Goal: Find specific page/section: Find specific page/section

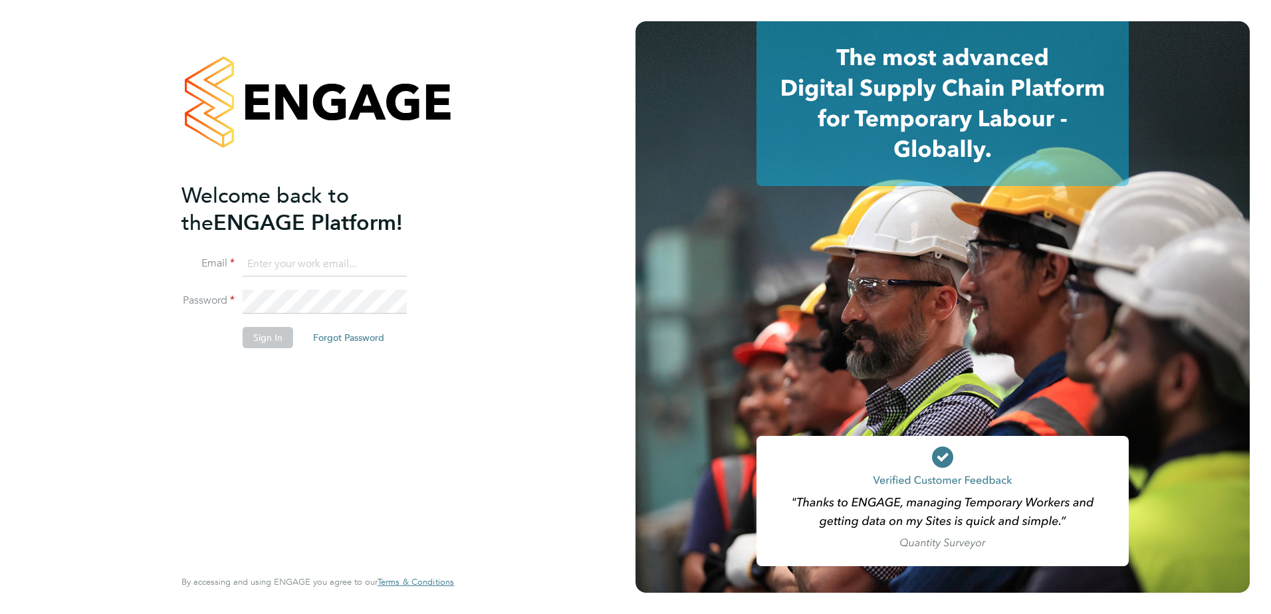
type input "rhyscook@buildingcareersuk.com"
drag, startPoint x: 283, startPoint y: 374, endPoint x: 267, endPoint y: 351, distance: 28.1
click at [281, 371] on div "Welcome back to the ENGAGE Platform! Email rhyscook@buildingcareersuk.com Passw…" at bounding box center [310, 373] width 259 height 383
click at [267, 340] on button "Sign In" at bounding box center [268, 337] width 51 height 21
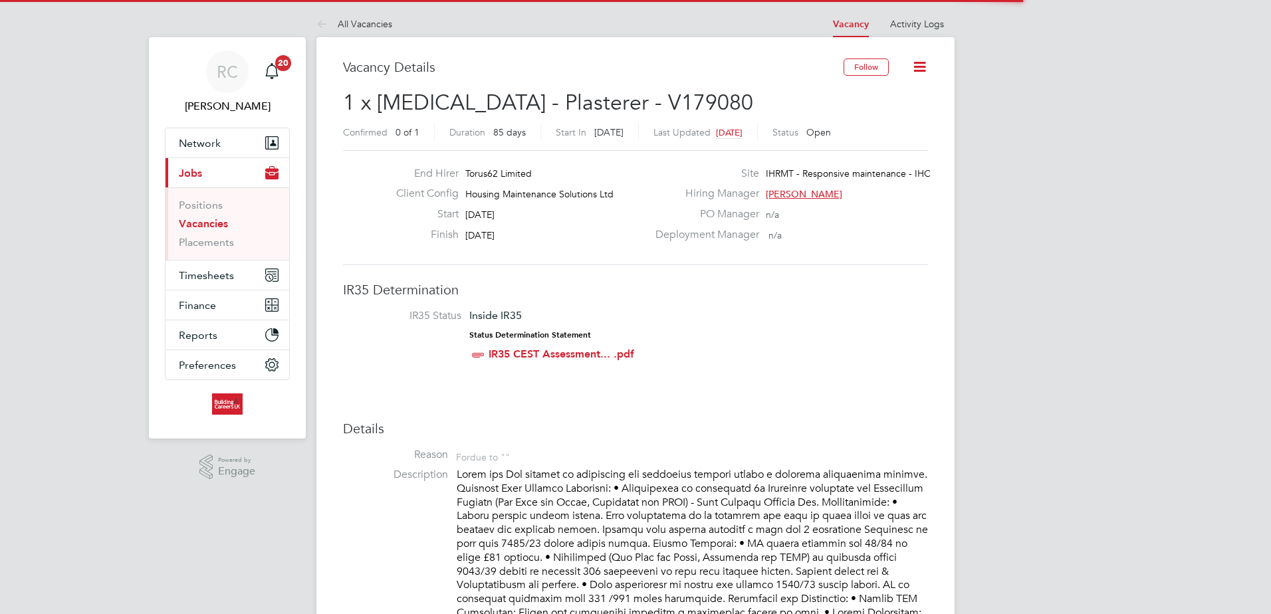
scroll to position [39, 93]
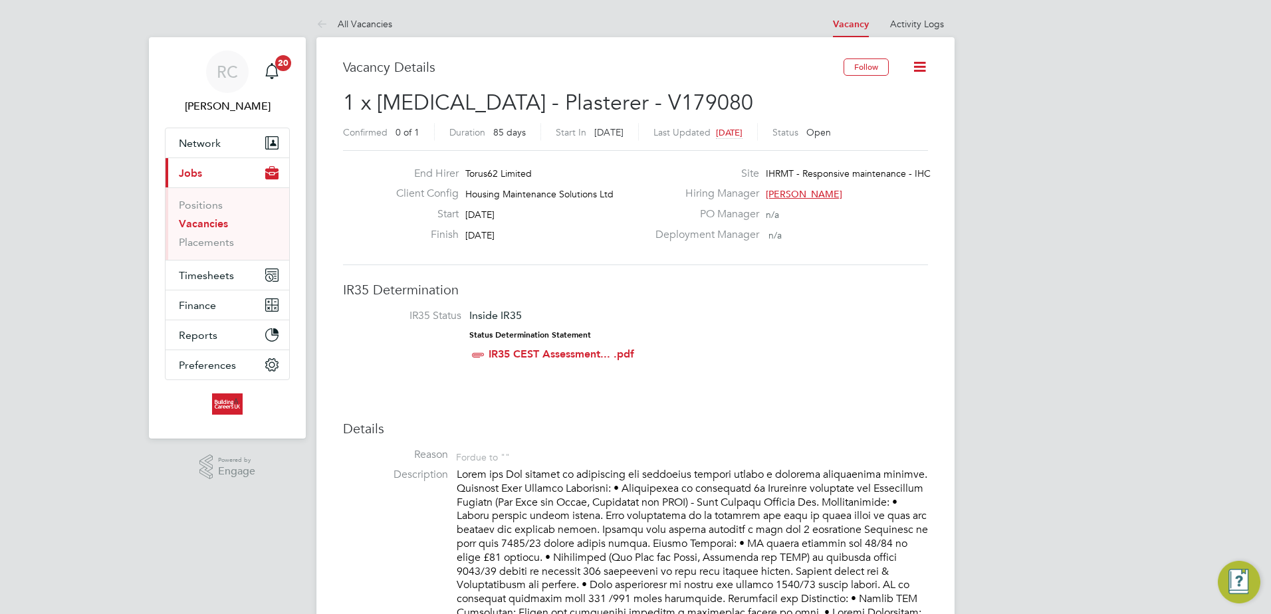
click at [207, 232] on li "Vacancies" at bounding box center [229, 226] width 100 height 19
click at [207, 229] on link "Vacancies" at bounding box center [203, 223] width 49 height 13
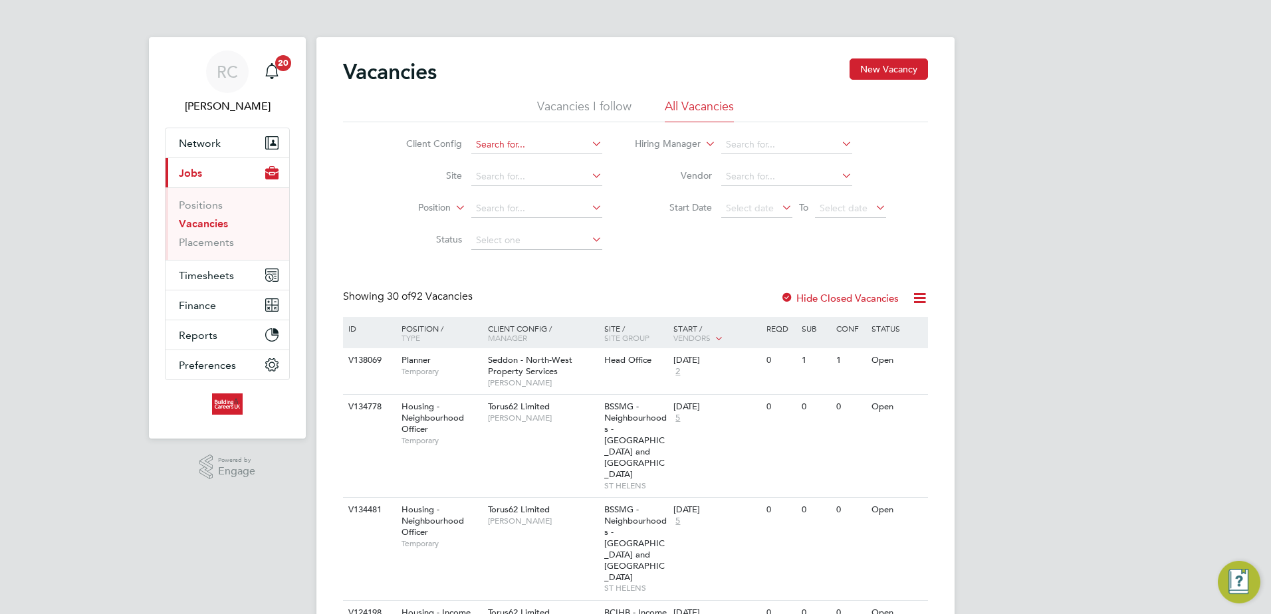
click at [491, 145] on input at bounding box center [536, 145] width 131 height 19
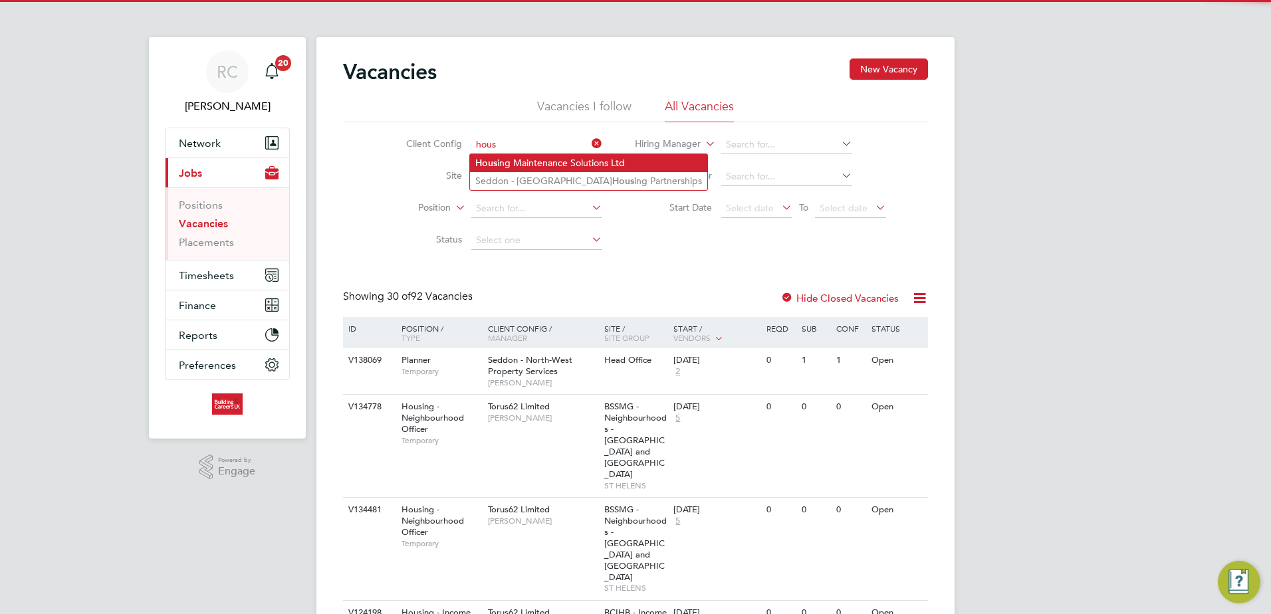
click at [493, 158] on b "Hous" at bounding box center [486, 163] width 22 height 11
type input "Housing Maintenance Solutions Ltd"
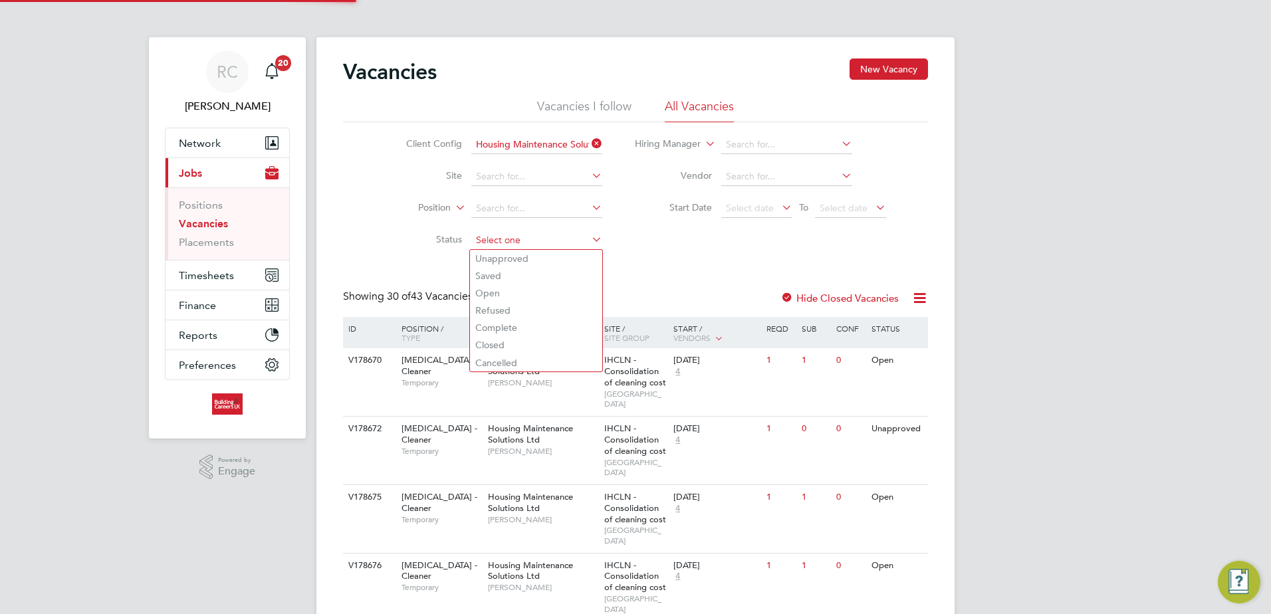
click at [499, 245] on input at bounding box center [536, 240] width 131 height 19
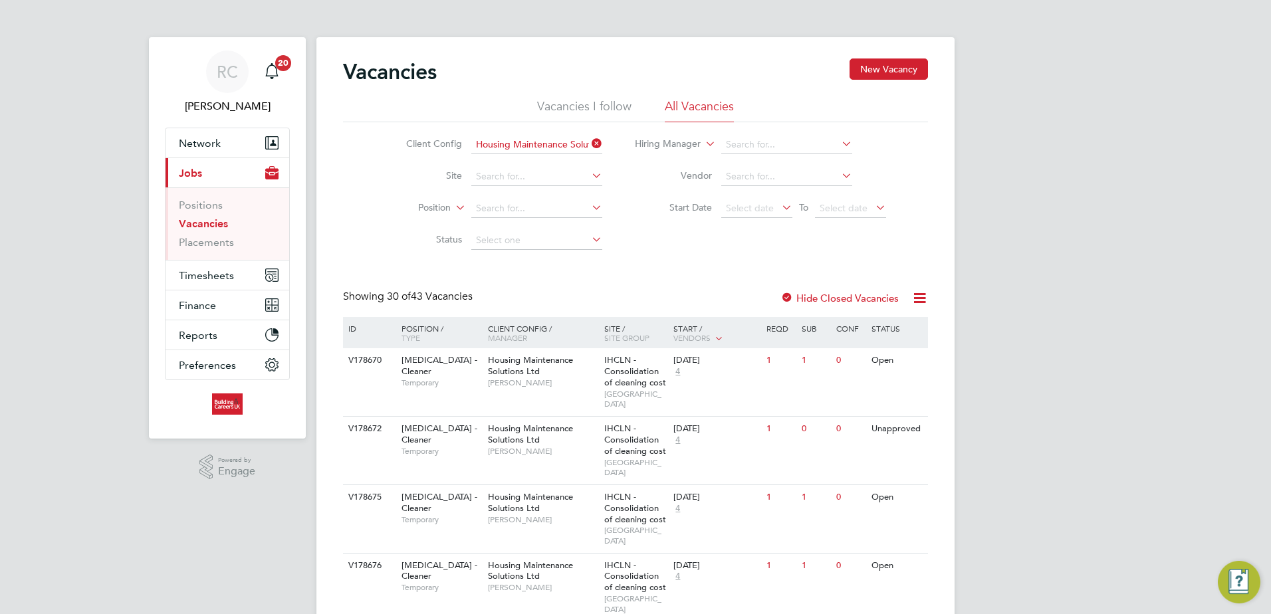
click at [518, 256] on li "Unapproved" at bounding box center [536, 258] width 132 height 17
type input "Unapproved"
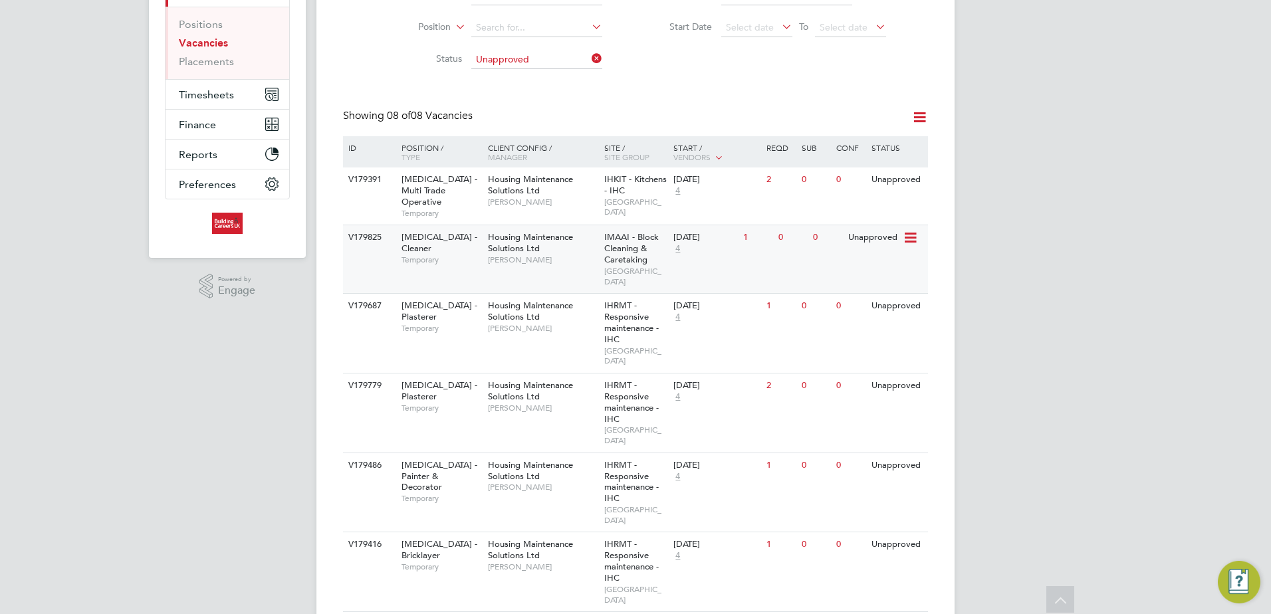
scroll to position [81, 0]
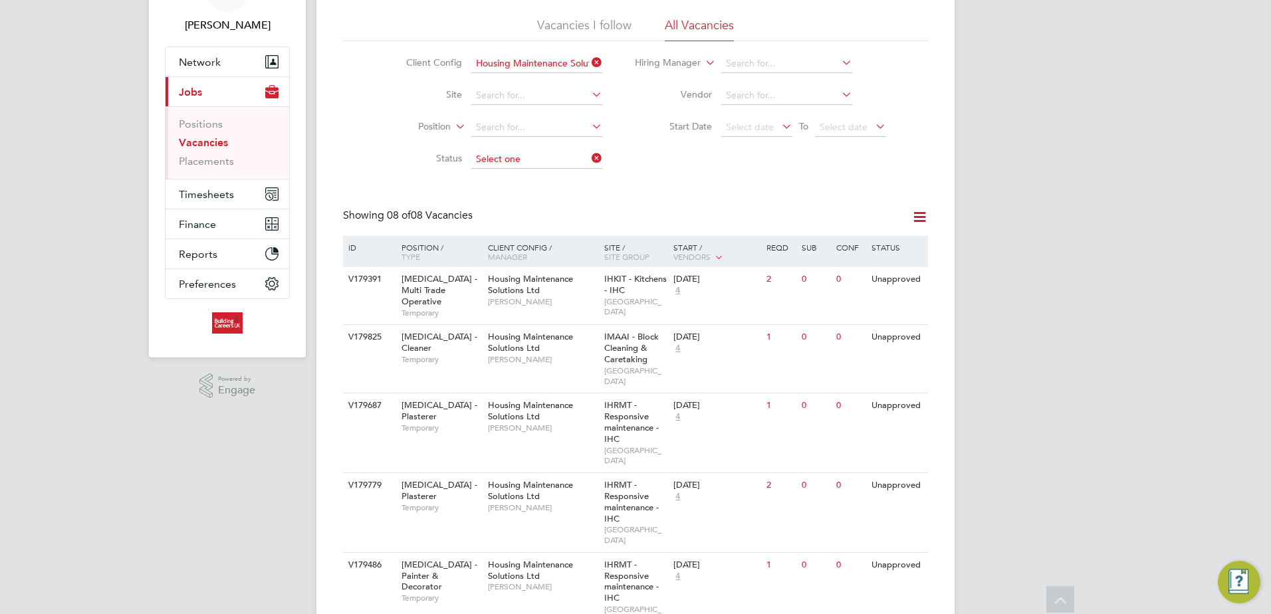
click at [514, 163] on ul "Client Config Housing Maintenance Solutions Ltd Site Position Status" at bounding box center [494, 112] width 250 height 128
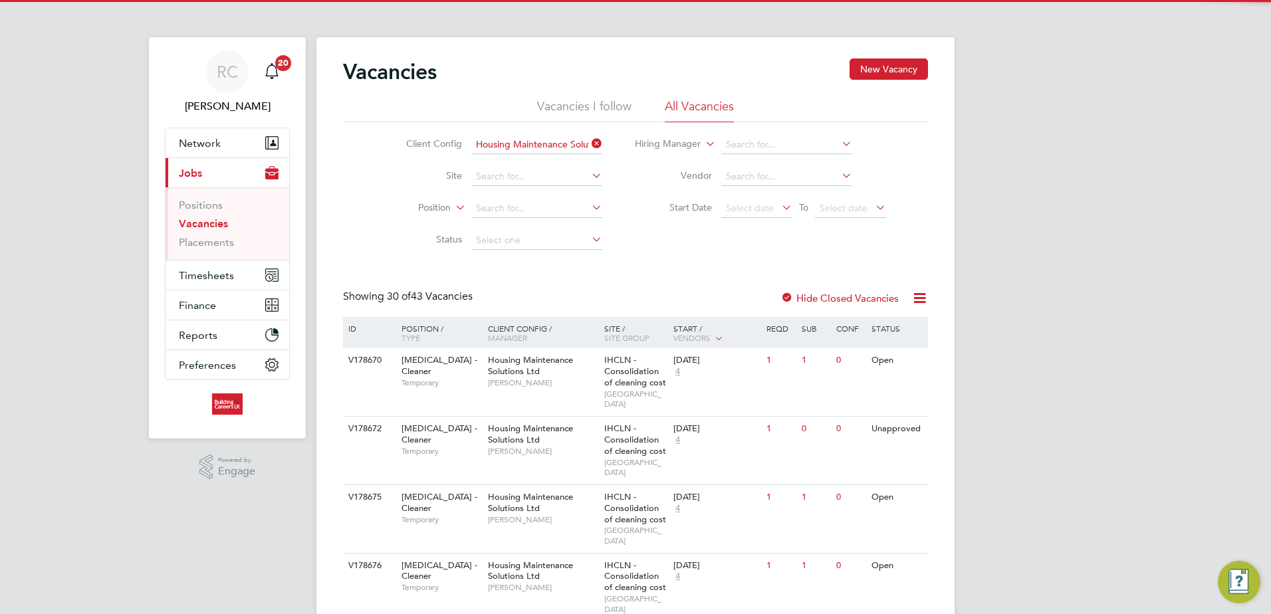
click at [502, 286] on li "Open" at bounding box center [536, 293] width 132 height 17
type input "Open"
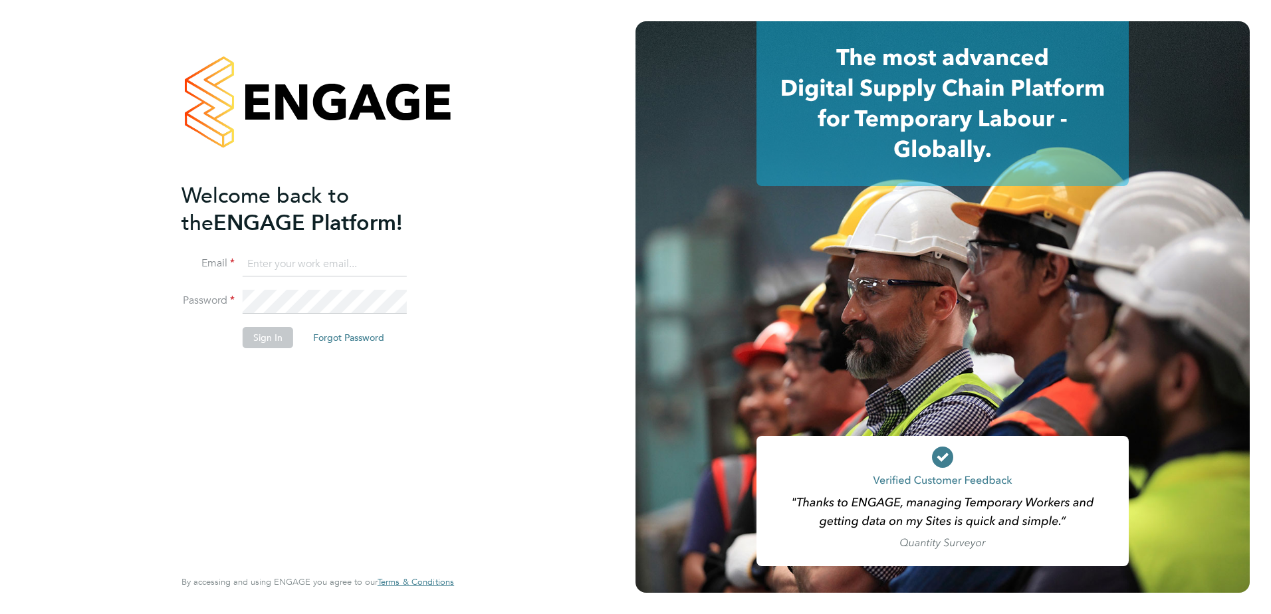
type input "rhyscook@buildingcareersuk.com"
click at [194, 316] on li "Password" at bounding box center [310, 308] width 259 height 37
click at [256, 332] on button "Sign In" at bounding box center [268, 337] width 51 height 21
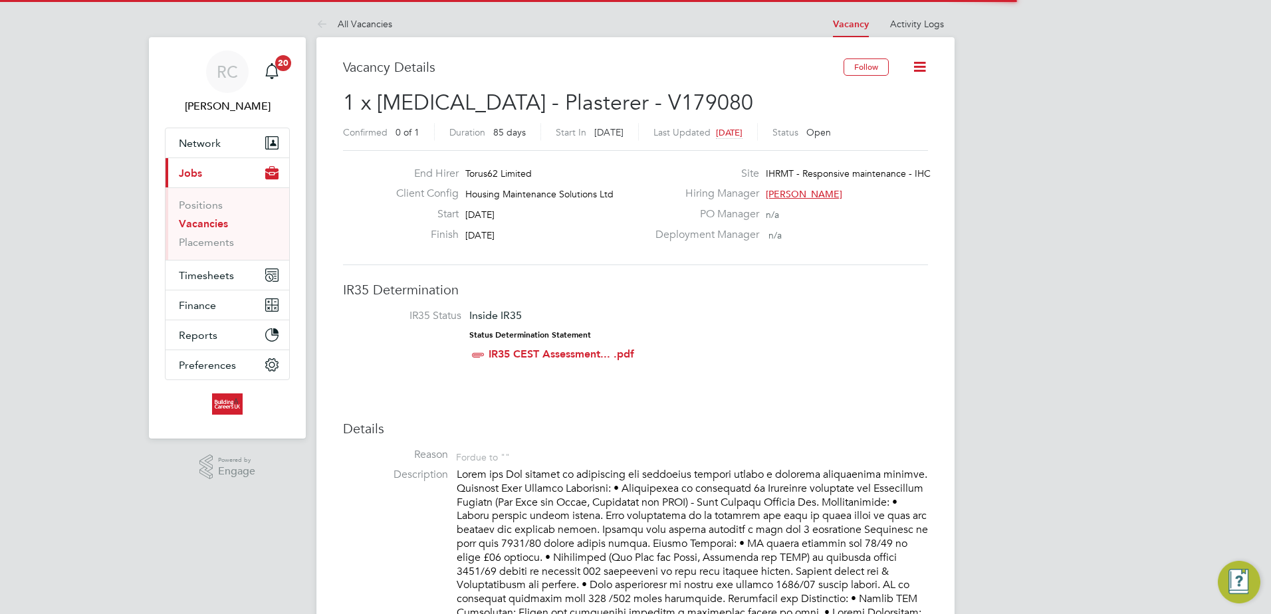
scroll to position [39, 93]
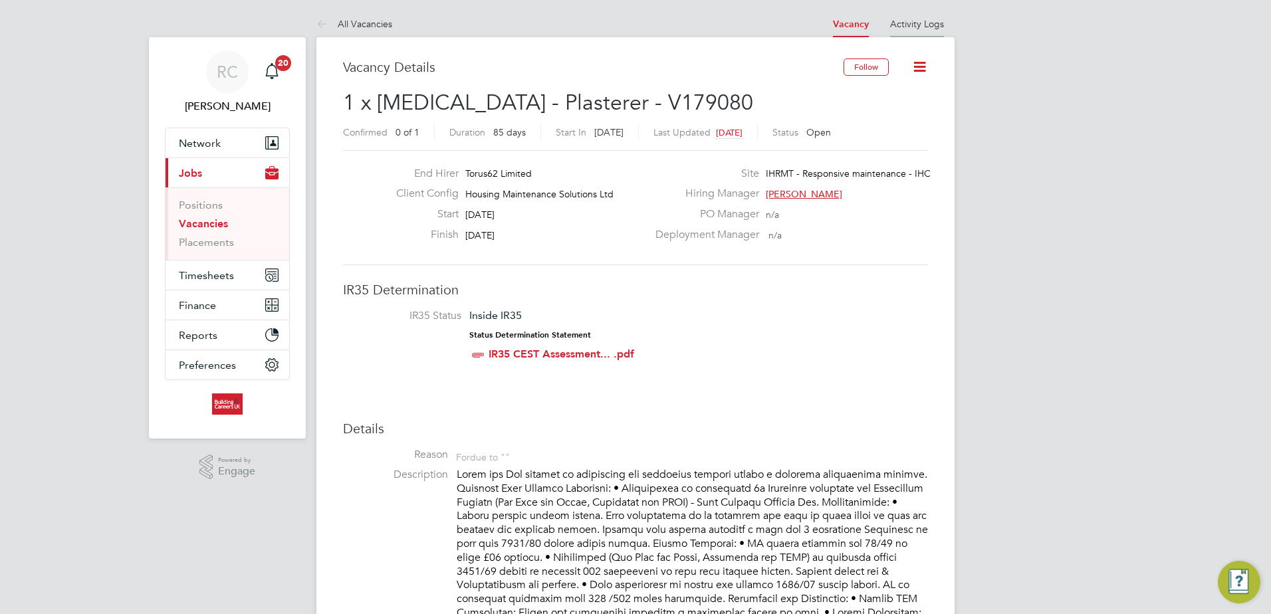
click at [896, 23] on link "Activity Logs" at bounding box center [917, 24] width 54 height 12
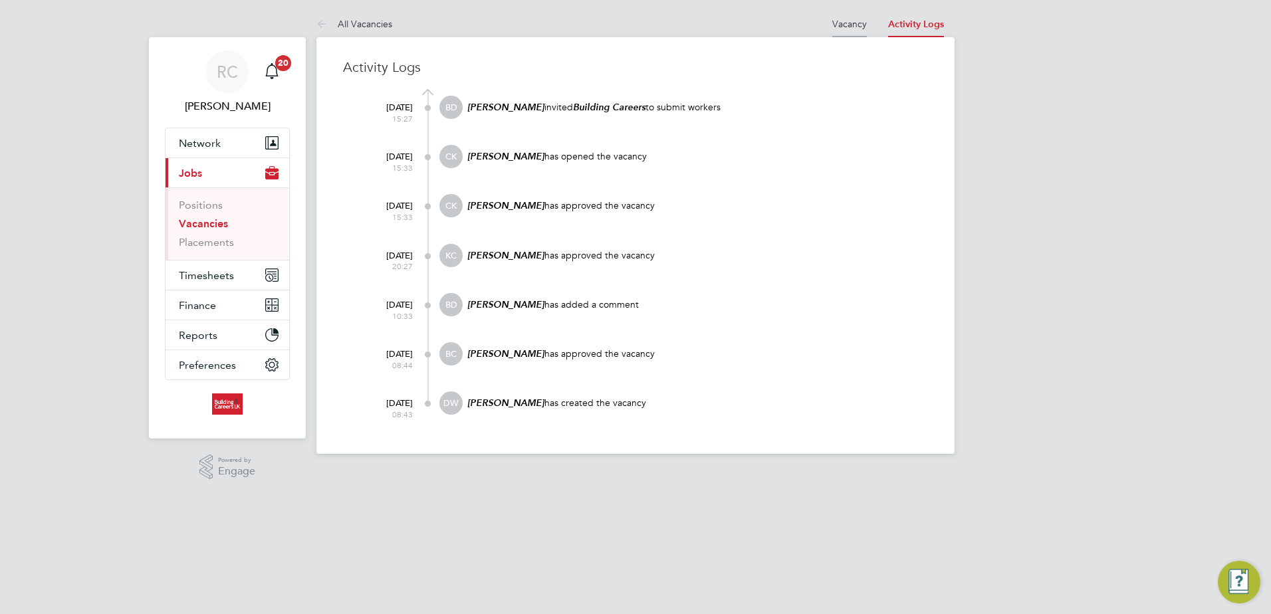
click at [838, 25] on link "Vacancy" at bounding box center [849, 24] width 35 height 12
